Goal: Information Seeking & Learning: Compare options

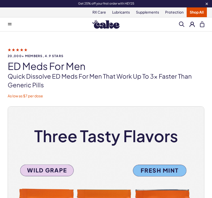
click at [197, 14] on link "Shop All" at bounding box center [196, 12] width 20 height 10
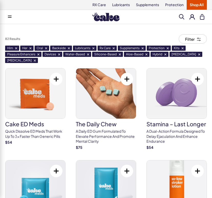
click at [10, 17] on span at bounding box center [10, 17] width 4 height 3
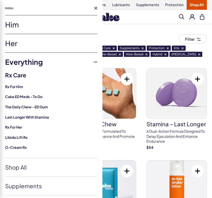
click at [18, 45] on link "Her" at bounding box center [51, 43] width 92 height 18
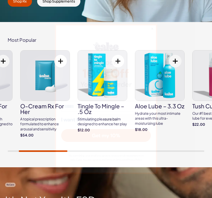
scroll to position [174, 0]
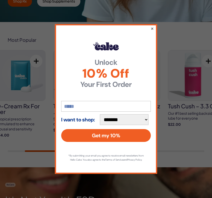
click at [152, 26] on button "×" at bounding box center [151, 28] width 3 height 6
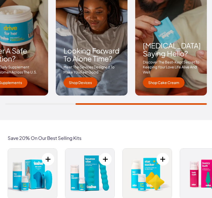
scroll to position [809, 0]
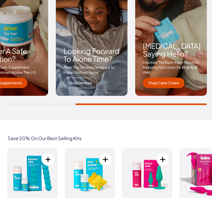
click at [79, 81] on link "Shop Devices" at bounding box center [80, 82] width 34 height 11
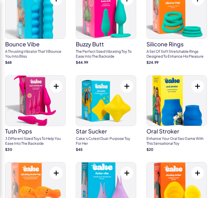
scroll to position [259, 0]
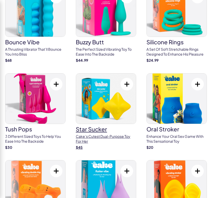
click at [113, 134] on p "Cake’s cutest dual-purpose toy for her" at bounding box center [106, 139] width 60 height 10
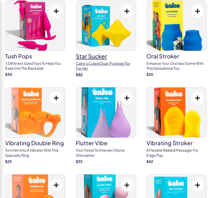
scroll to position [332, 0]
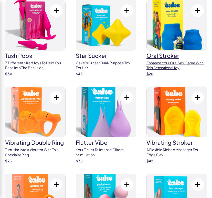
click at [166, 60] on p "Enhance your oral sex game with this sensational toy" at bounding box center [176, 65] width 60 height 10
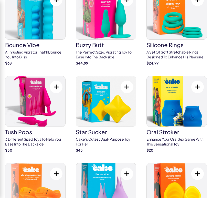
scroll to position [273, 0]
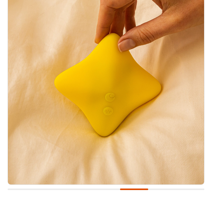
scroll to position [93, 0]
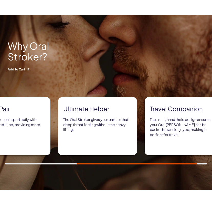
scroll to position [372, 0]
